Goal: Task Accomplishment & Management: Use online tool/utility

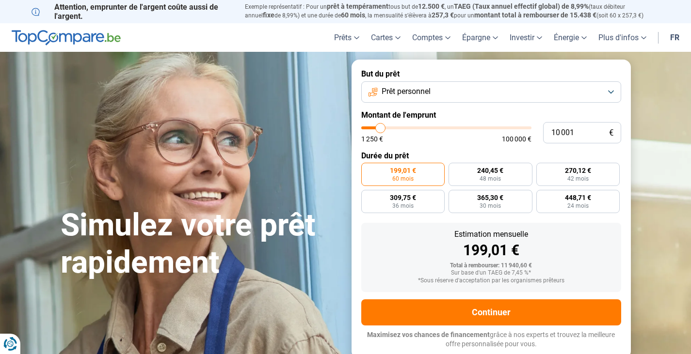
click at [416, 97] on button "Prêt personnel" at bounding box center [491, 91] width 260 height 21
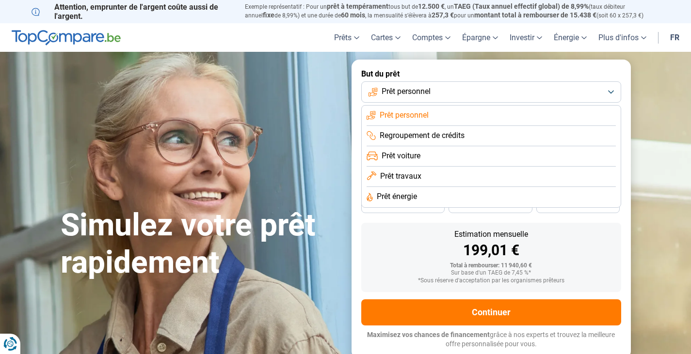
click at [416, 175] on span "Prêt travaux" at bounding box center [400, 176] width 41 height 11
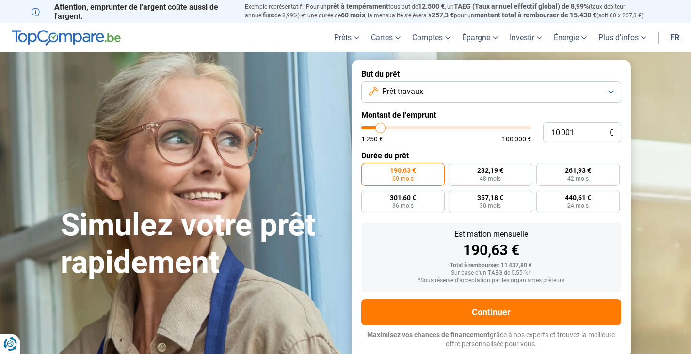
type input "10 750"
type input "10750"
type input "11 750"
type input "11750"
type input "12 750"
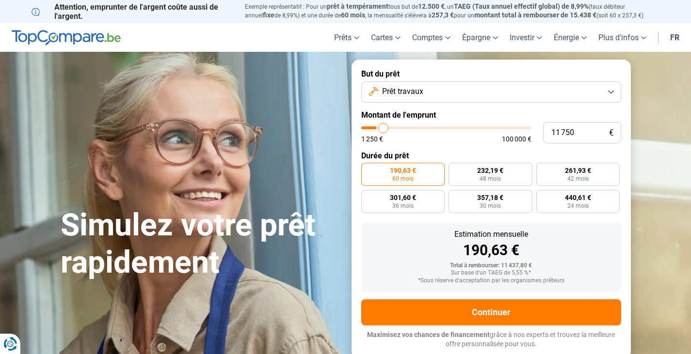
type input "12750"
type input "14 750"
type input "14750"
type input "16 000"
type input "16000"
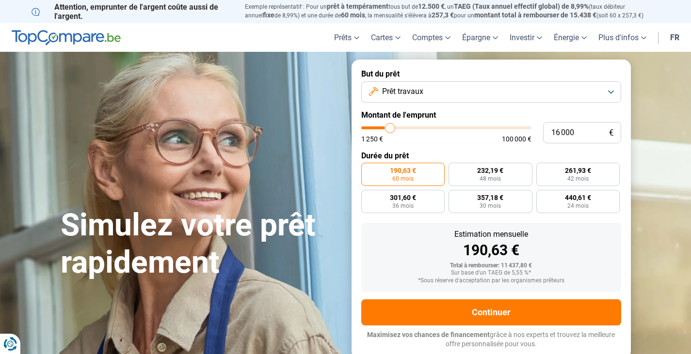
type input "18 750"
type input "18750"
type input "20 500"
type input "20500"
type input "22 000"
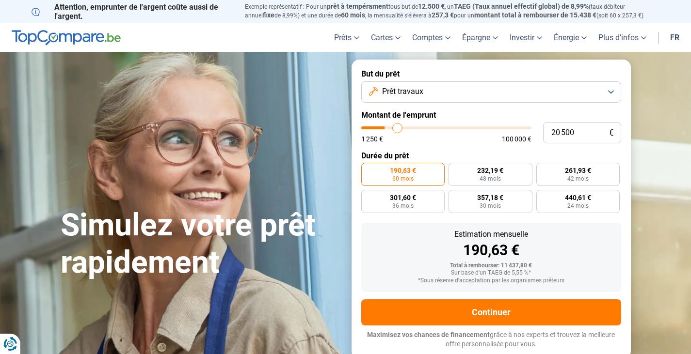
type input "22000"
type input "23 500"
type input "23500"
type input "25 250"
type input "25250"
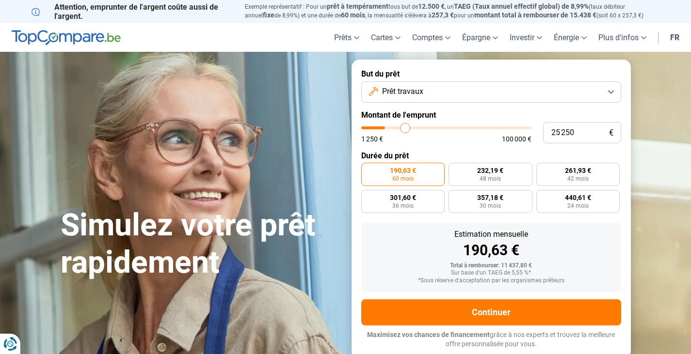
type input "26 500"
type input "26500"
type input "27 500"
type input "27500"
type input "29 000"
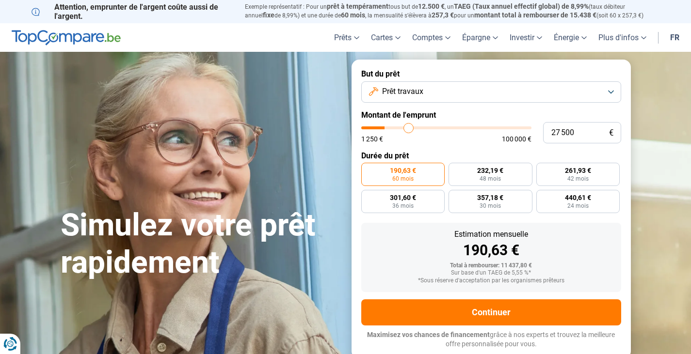
type input "29000"
type input "30 250"
type input "30250"
type input "31 250"
type input "31250"
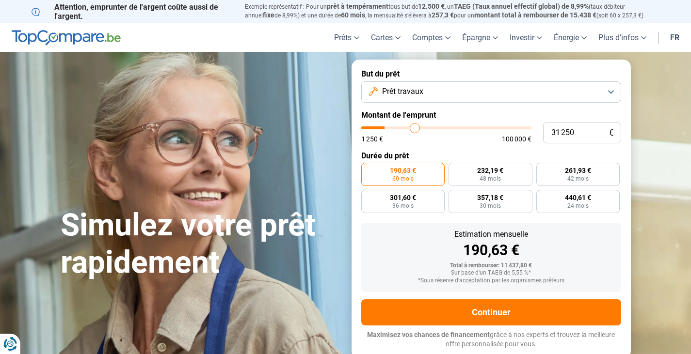
type input "32 000"
type input "32000"
type input "33 250"
type input "33250"
type input "33 500"
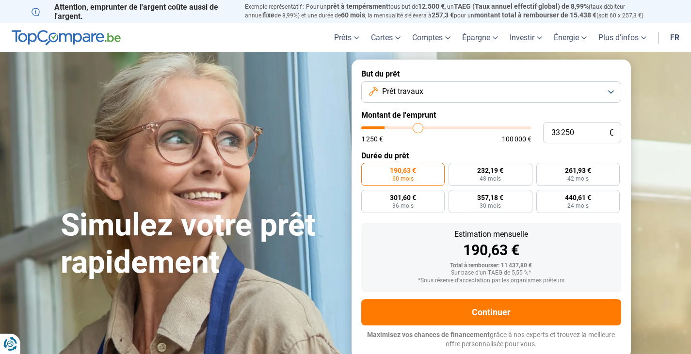
type input "33500"
type input "34 250"
type input "34250"
type input "35 750"
type input "35750"
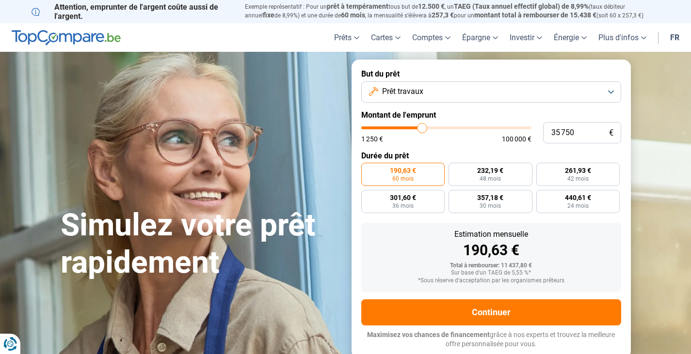
type input "36 250"
type input "36250"
type input "37 250"
type input "37250"
type input "38 000"
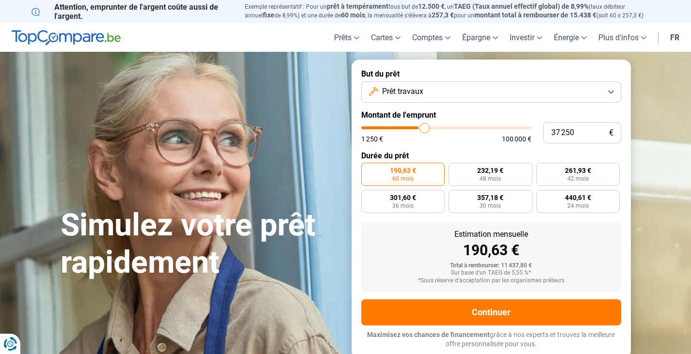
type input "38000"
type input "39 000"
type input "39000"
type input "39 750"
type input "39750"
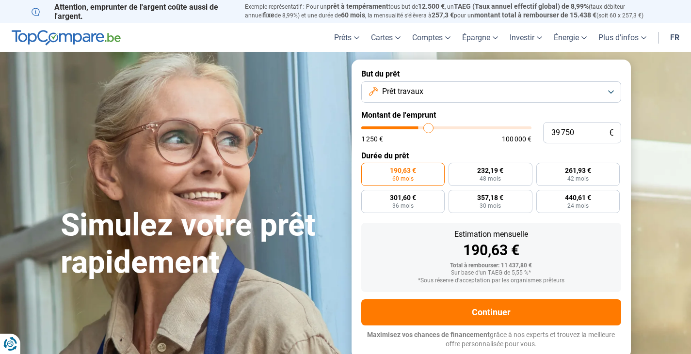
type input "40 250"
type input "40250"
type input "41 000"
type input "41000"
type input "41 250"
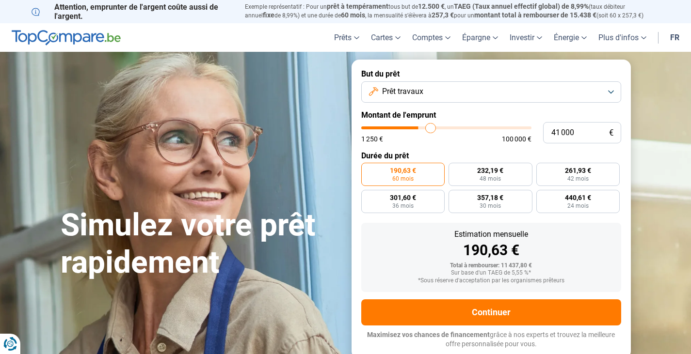
type input "41250"
type input "42 250"
type input "42250"
type input "43 000"
type input "43000"
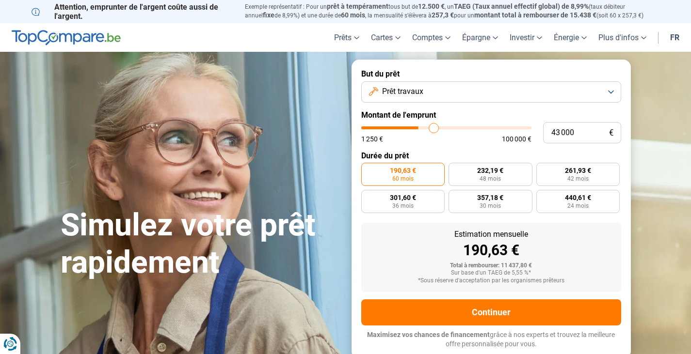
type input "43 500"
type input "43500"
type input "43 750"
type input "43750"
type input "44 750"
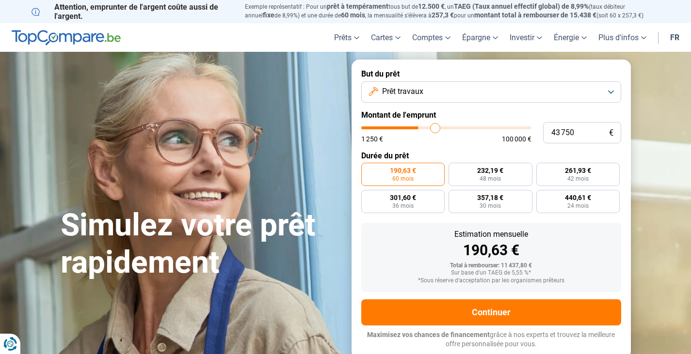
type input "44750"
type input "45 000"
type input "45000"
type input "45 250"
type input "45250"
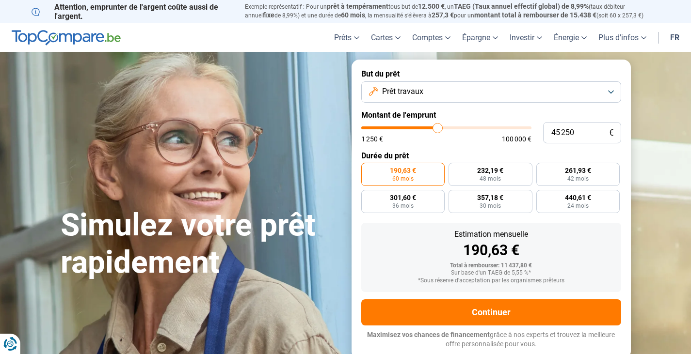
type input "45 500"
type input "45500"
type input "45 750"
type input "45750"
type input "46 000"
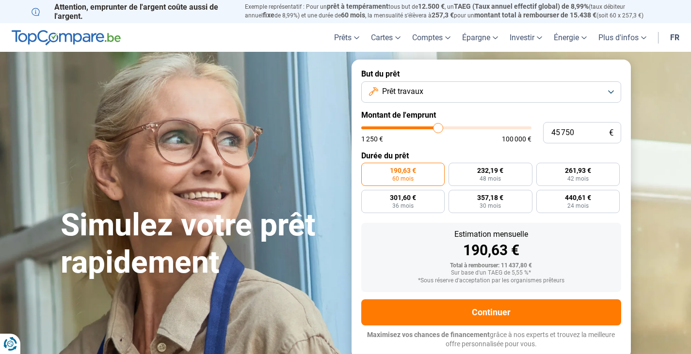
type input "46000"
type input "46 250"
type input "46250"
type input "46 500"
type input "46500"
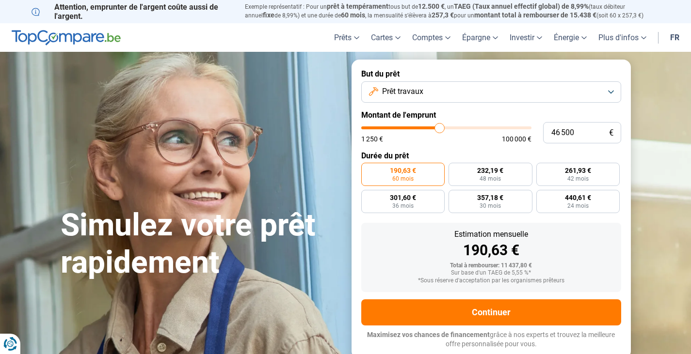
type input "46 000"
type input "46000"
type input "45 750"
type input "45750"
type input "45 500"
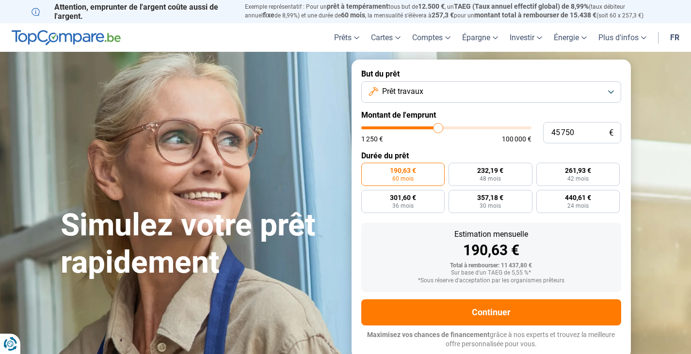
type input "45500"
type input "45 250"
type input "45250"
type input "45 000"
type input "45000"
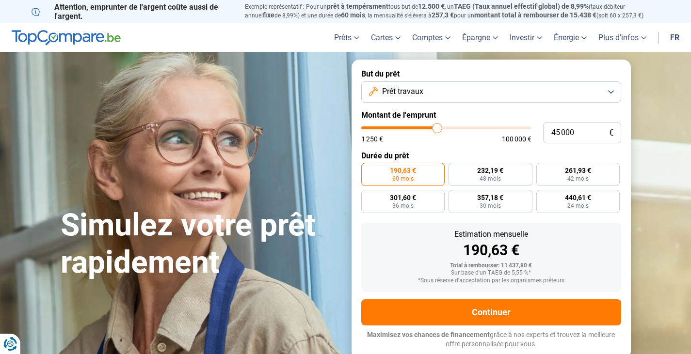
type input "44 750"
type input "44750"
type input "44 500"
type input "44500"
type input "44 250"
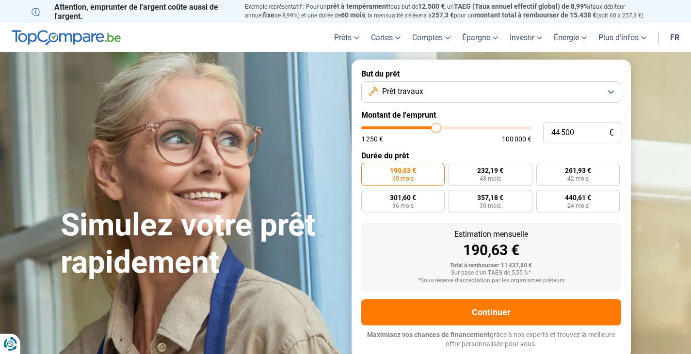
type input "44250"
type input "44 500"
type input "44500"
type input "44 750"
type input "44750"
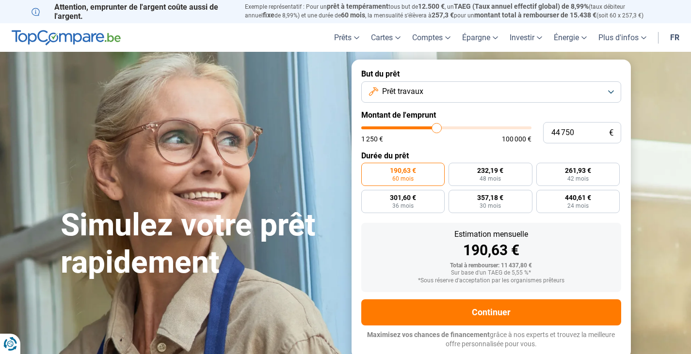
type input "45 000"
drag, startPoint x: 382, startPoint y: 128, endPoint x: 437, endPoint y: 132, distance: 55.4
type input "45000"
click at [437, 129] on input "range" at bounding box center [446, 128] width 170 height 3
radio input "false"
